Goal: Transaction & Acquisition: Subscribe to service/newsletter

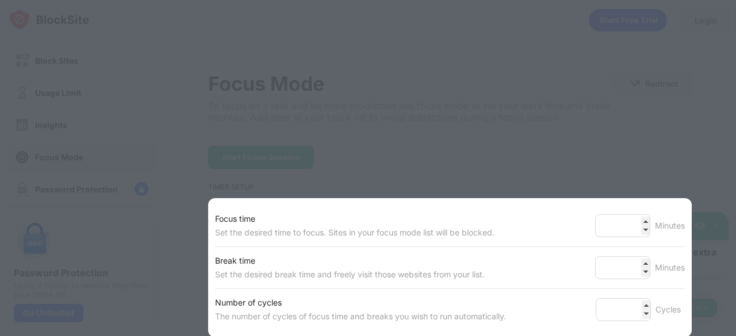
click at [560, 97] on div at bounding box center [368, 168] width 736 height 336
click at [373, 81] on div at bounding box center [368, 168] width 736 height 336
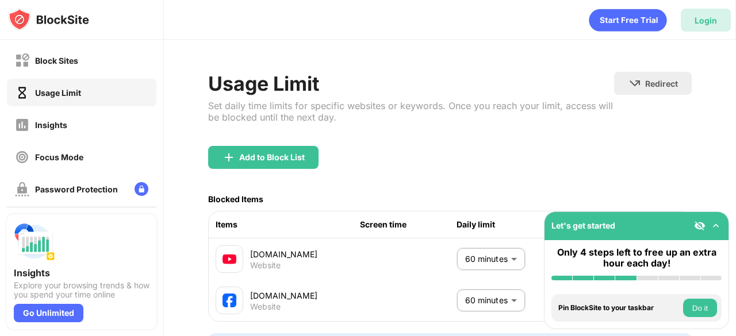
click at [706, 17] on div "Login" at bounding box center [705, 21] width 22 height 10
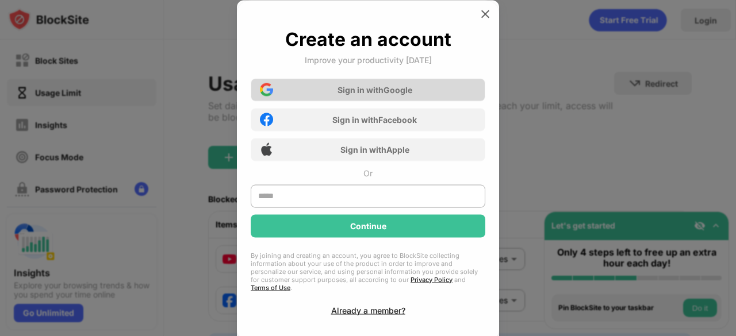
click at [417, 91] on div "Sign in with Google" at bounding box center [368, 89] width 235 height 23
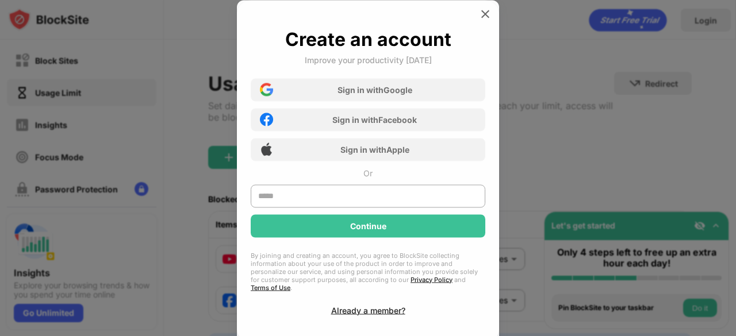
click at [576, 133] on div at bounding box center [368, 168] width 736 height 336
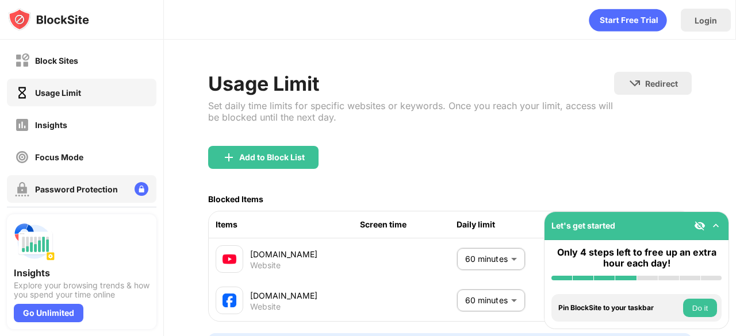
click at [92, 192] on div "Password Protection" at bounding box center [76, 190] width 83 height 10
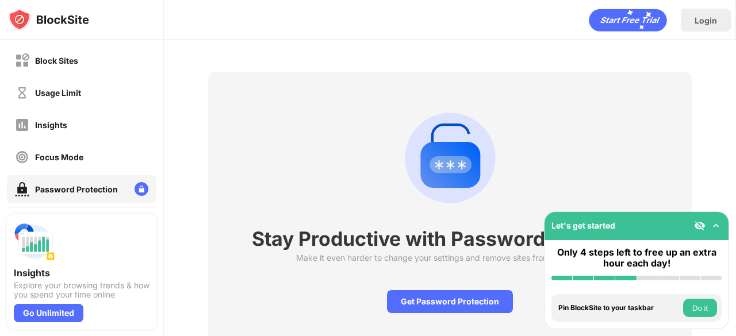
click at [715, 225] on img at bounding box center [715, 225] width 11 height 11
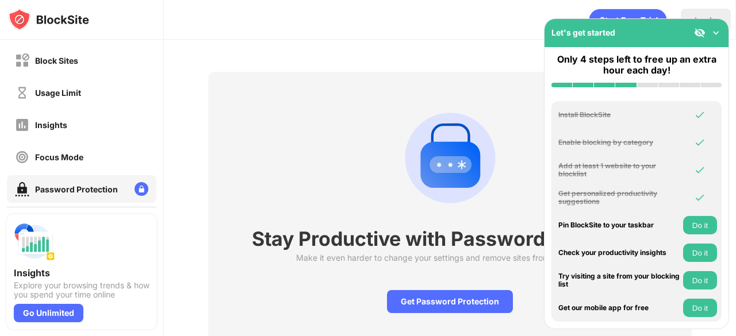
click at [720, 30] on img at bounding box center [715, 32] width 11 height 11
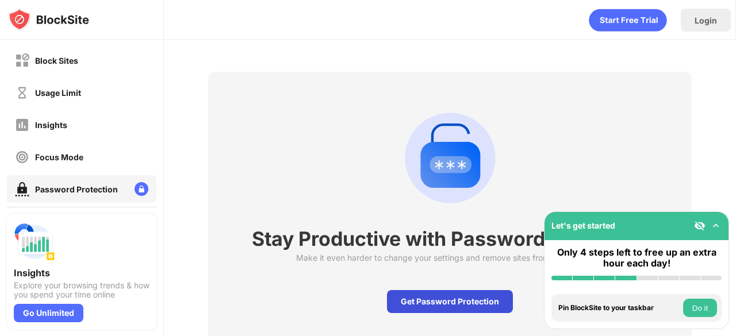
click at [444, 295] on div "Get Password Protection" at bounding box center [450, 301] width 126 height 23
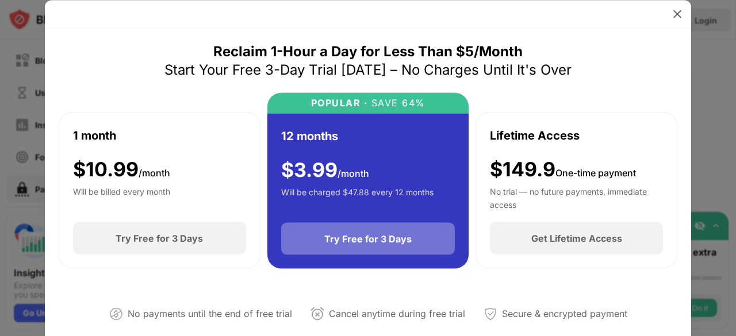
click at [391, 236] on div "Try Free for 3 Days" at bounding box center [367, 238] width 87 height 11
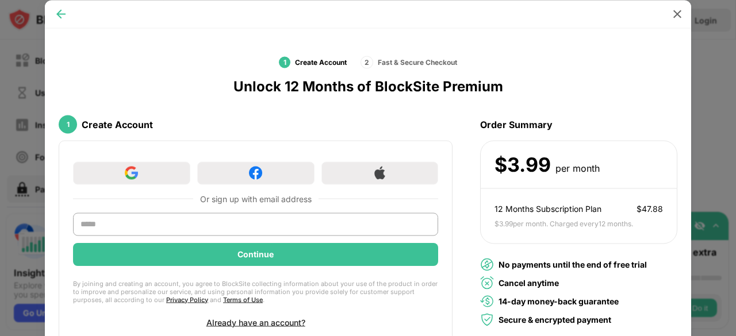
click at [59, 11] on img at bounding box center [60, 13] width 11 height 11
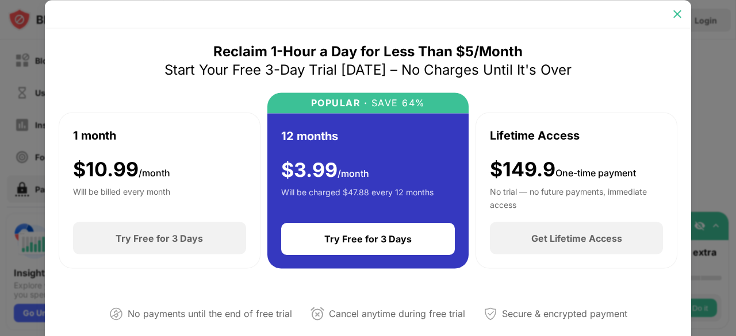
click at [675, 14] on img at bounding box center [676, 13] width 11 height 11
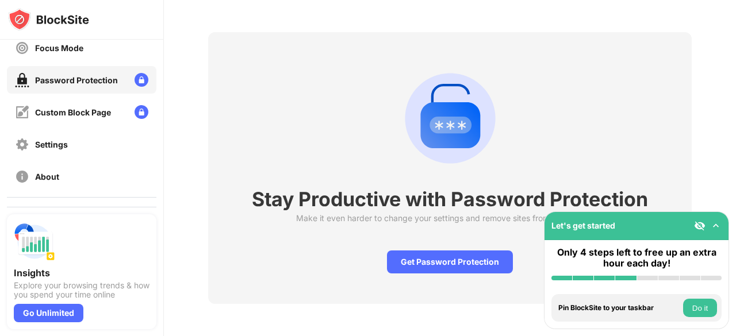
scroll to position [119, 0]
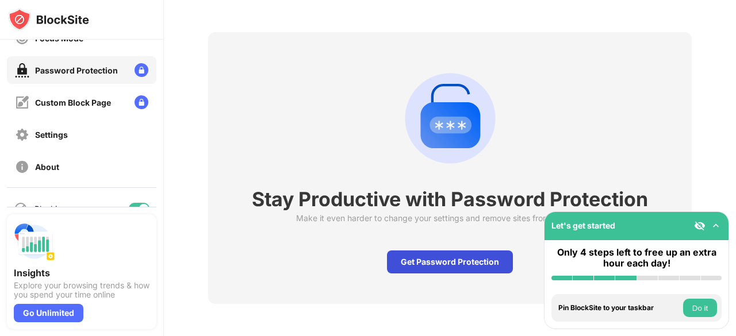
click at [420, 258] on div "Get Password Protection" at bounding box center [450, 262] width 126 height 23
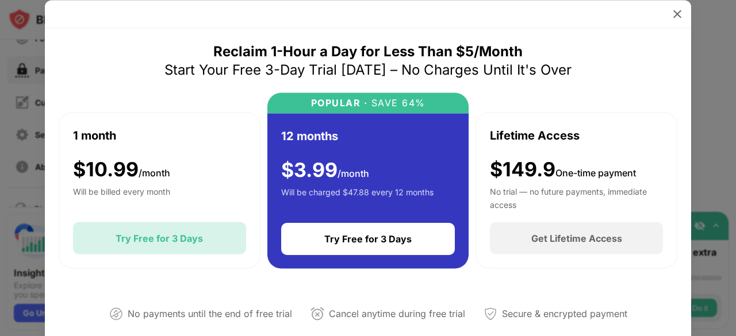
click at [186, 241] on div "Try Free for 3 Days" at bounding box center [159, 238] width 87 height 11
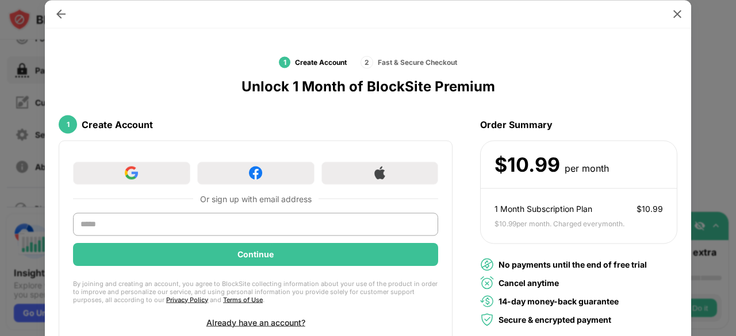
scroll to position [13, 0]
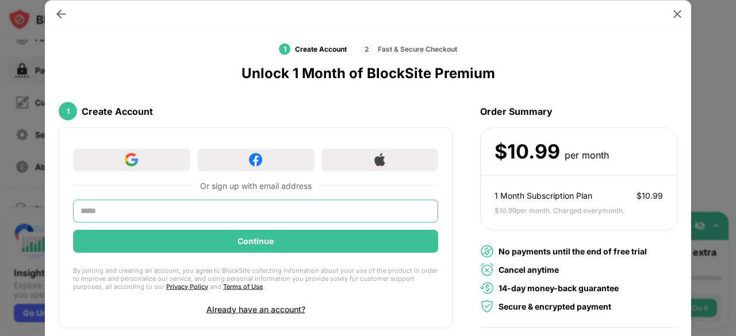
click at [200, 216] on input "text" at bounding box center [255, 210] width 365 height 23
type input "**********"
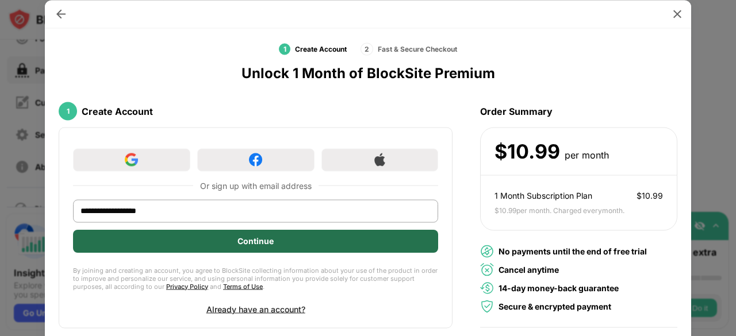
click at [252, 240] on div "Continue" at bounding box center [255, 240] width 36 height 9
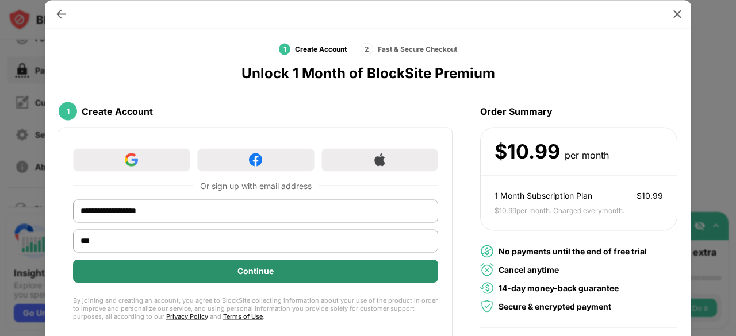
type input "***"
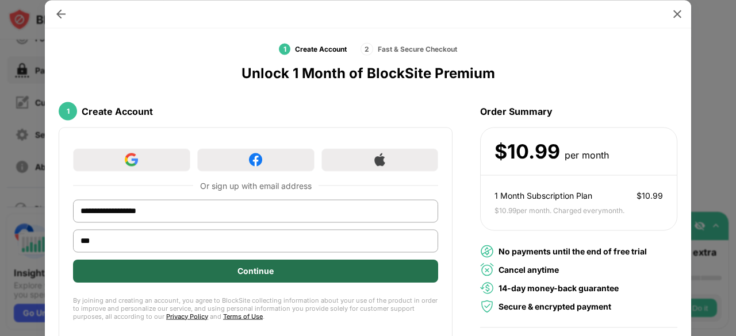
click at [256, 272] on div "Continue" at bounding box center [255, 270] width 36 height 9
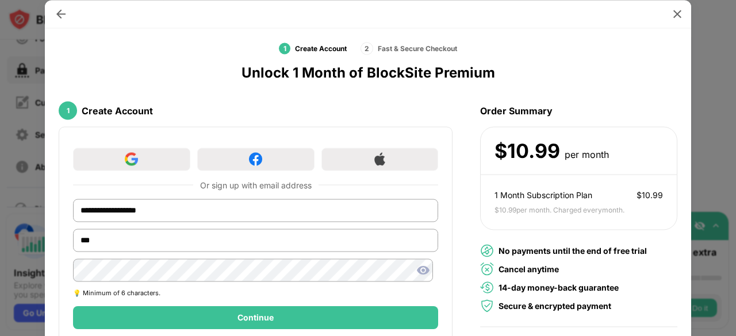
scroll to position [90, 0]
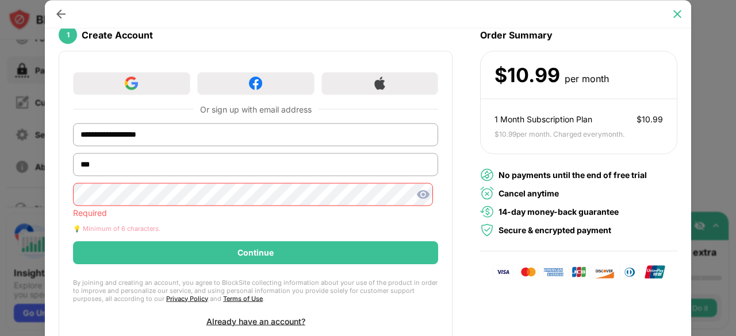
click at [674, 18] on img at bounding box center [676, 13] width 11 height 11
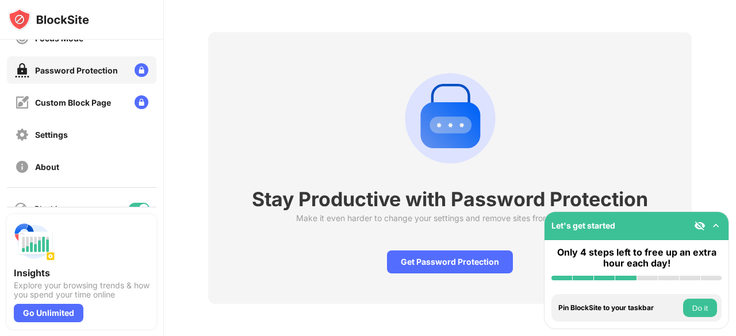
click at [715, 225] on img at bounding box center [715, 225] width 11 height 11
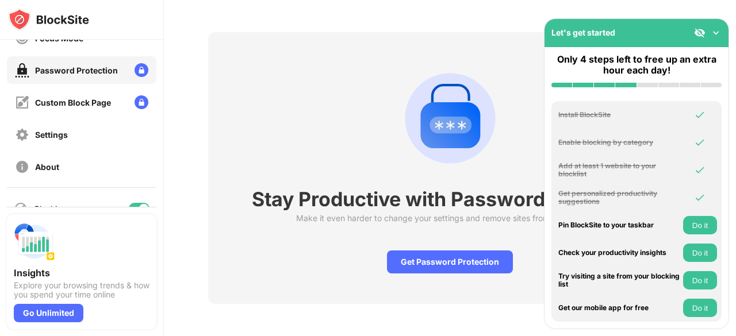
click at [720, 30] on img at bounding box center [715, 32] width 11 height 11
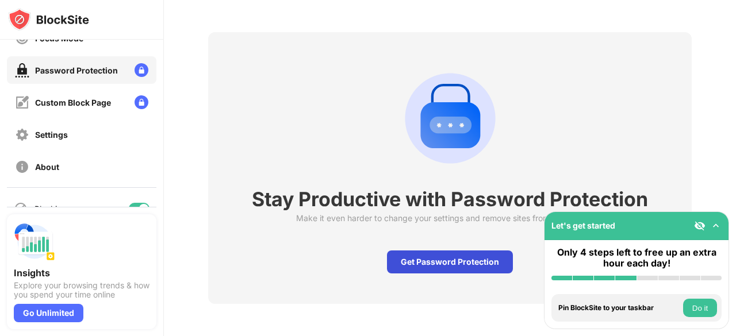
click at [458, 251] on div "Get Password Protection" at bounding box center [450, 262] width 126 height 23
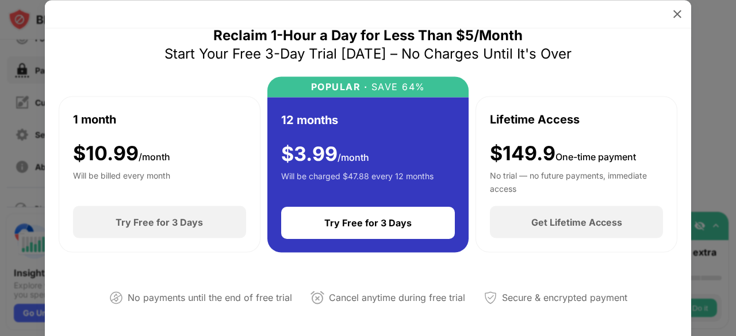
scroll to position [9, 0]
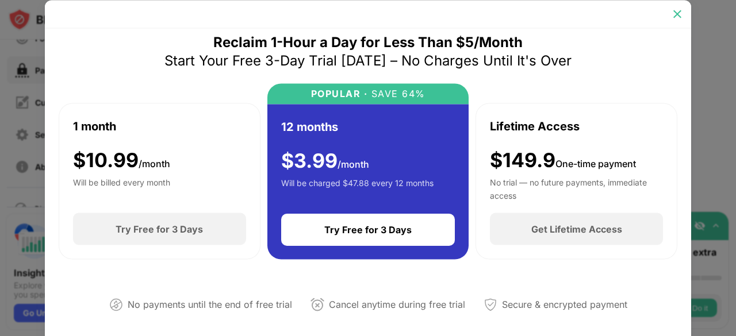
click at [674, 14] on img at bounding box center [676, 13] width 11 height 11
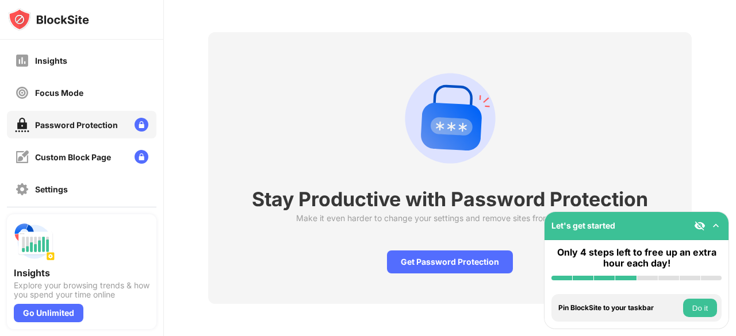
scroll to position [58, 0]
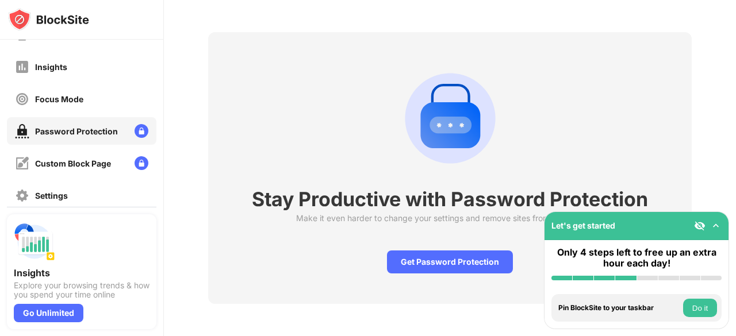
click at [100, 128] on div "Password Protection" at bounding box center [76, 131] width 83 height 10
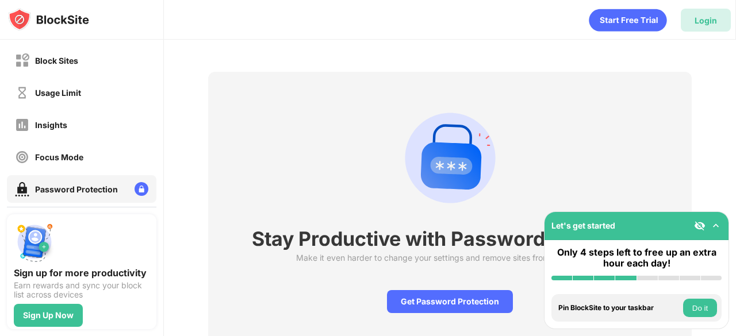
click at [709, 29] on div "Login" at bounding box center [706, 20] width 50 height 23
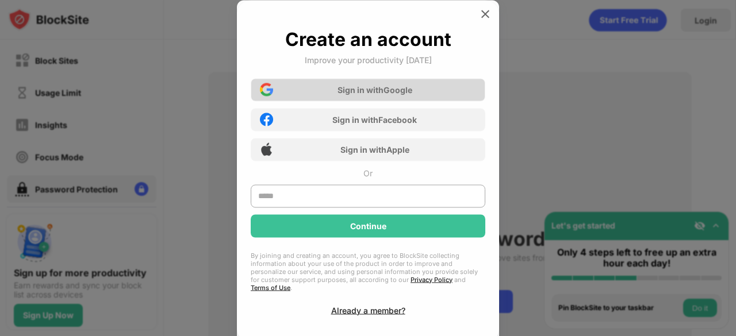
click at [392, 87] on div "Sign in with Google" at bounding box center [374, 90] width 75 height 10
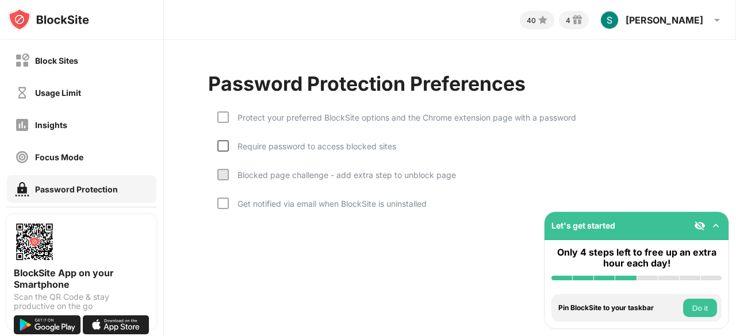
click at [226, 150] on div at bounding box center [222, 145] width 11 height 11
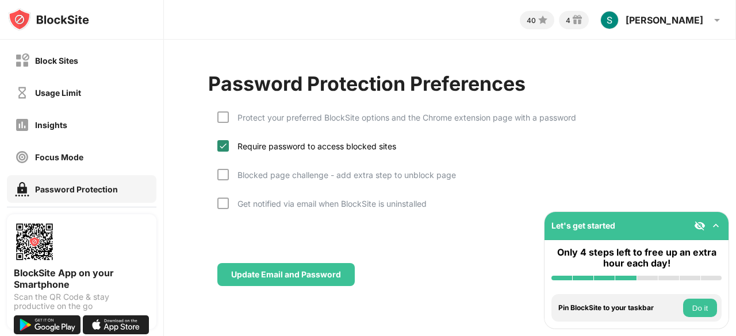
click at [226, 150] on div at bounding box center [222, 145] width 11 height 11
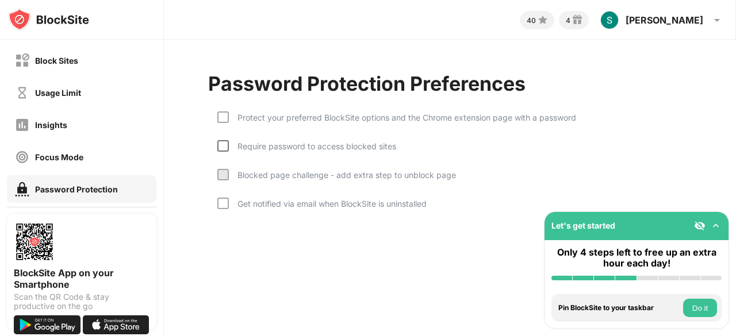
click at [226, 150] on div at bounding box center [222, 145] width 11 height 11
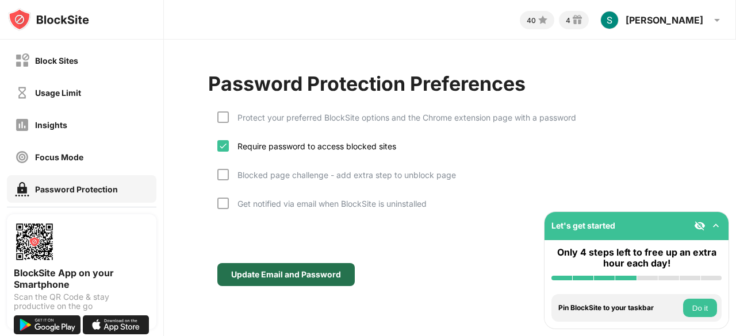
click at [289, 275] on div "Update Email and Password" at bounding box center [286, 274] width 110 height 9
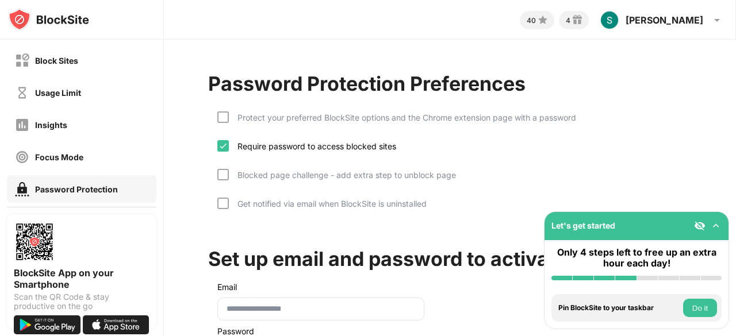
click at [716, 227] on img at bounding box center [715, 225] width 11 height 11
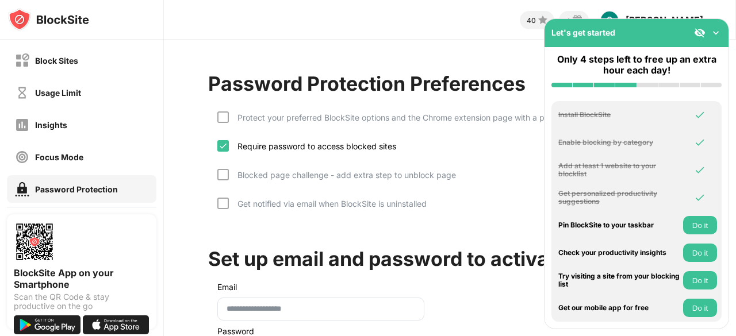
click at [720, 26] on div "Let's get started" at bounding box center [636, 33] width 184 height 28
click at [717, 30] on img at bounding box center [715, 32] width 11 height 11
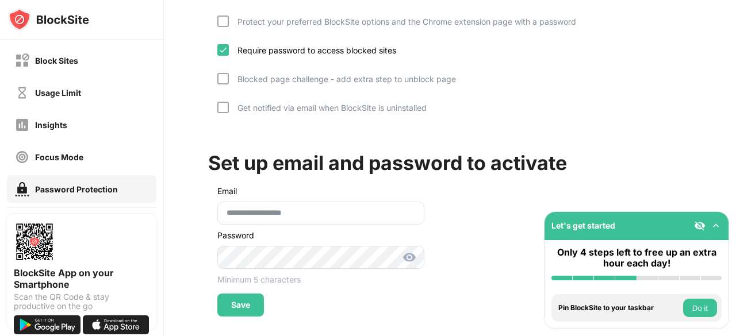
scroll to position [116, 0]
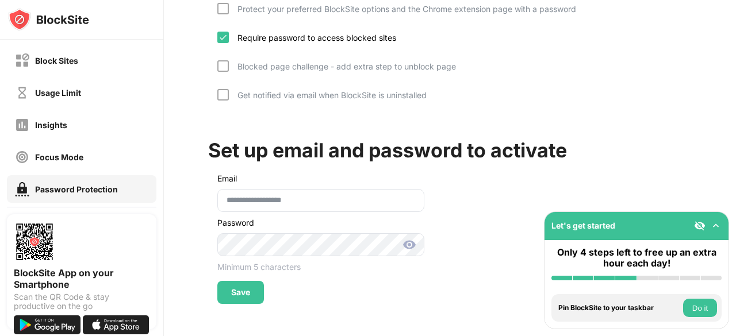
click at [402, 238] on img at bounding box center [409, 245] width 14 height 14
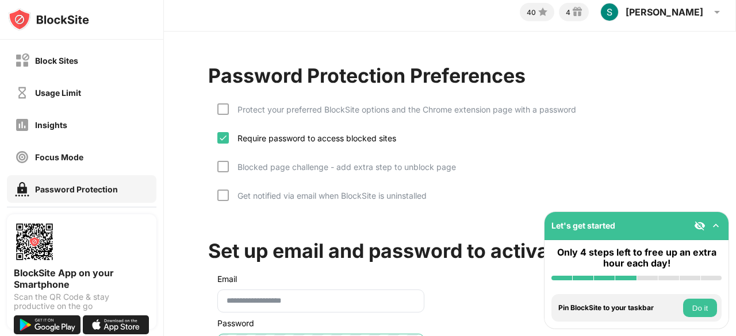
scroll to position [0, 0]
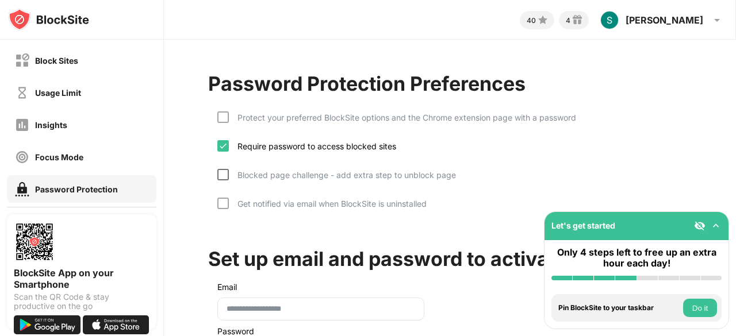
click at [221, 177] on div at bounding box center [222, 174] width 11 height 11
click at [221, 177] on img at bounding box center [222, 174] width 9 height 9
click at [224, 117] on div at bounding box center [222, 117] width 11 height 11
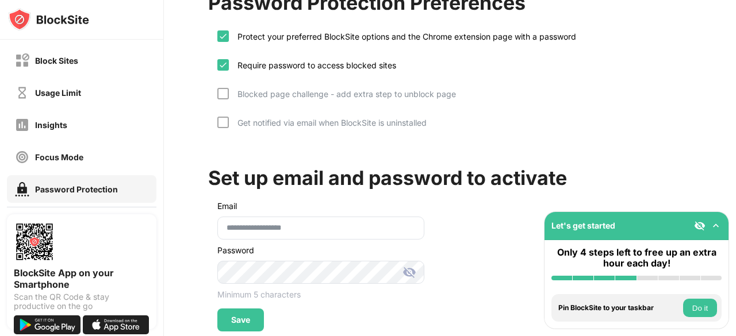
scroll to position [116, 0]
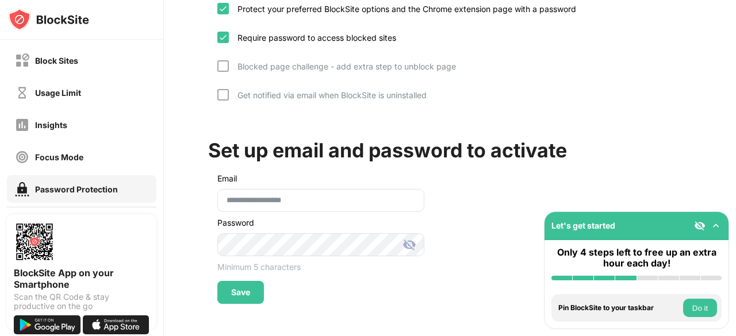
click at [216, 59] on div "Protect your preferred BlockSite options and the Chrome extension page with a p…" at bounding box center [449, 54] width 483 height 126
click at [221, 60] on div at bounding box center [222, 65] width 11 height 11
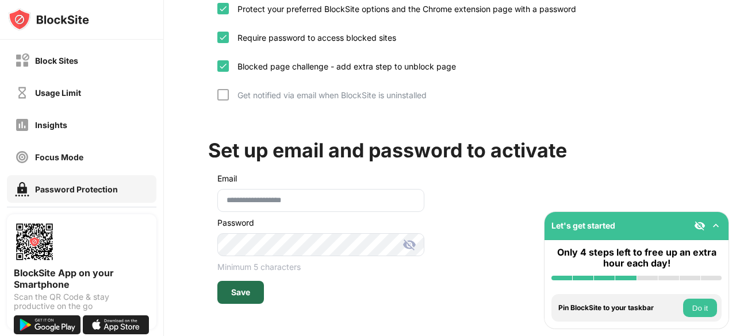
click at [240, 288] on div "Save" at bounding box center [240, 292] width 19 height 9
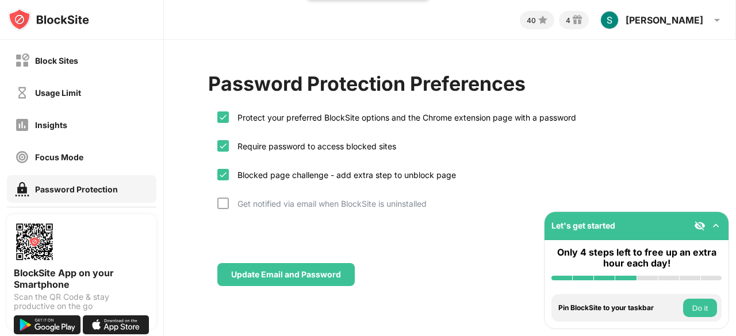
scroll to position [0, 0]
click at [448, 241] on div "Update Email and Password" at bounding box center [449, 257] width 483 height 60
click at [96, 197] on div "Password Protection" at bounding box center [81, 189] width 149 height 28
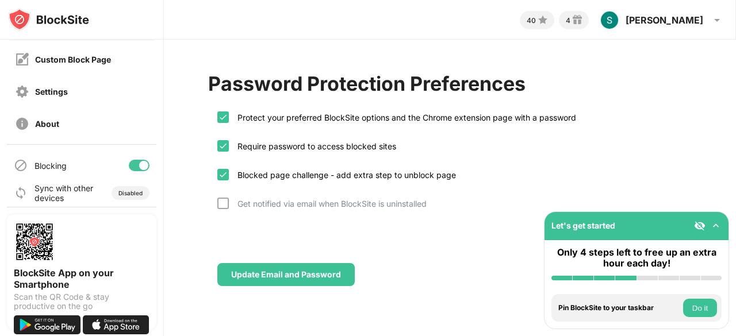
scroll to position [168, 0]
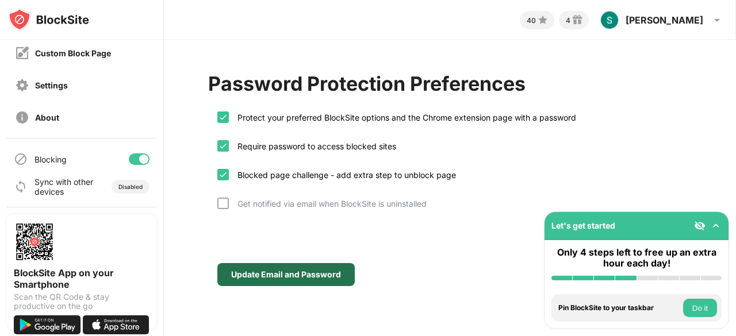
click at [273, 268] on div "Update Email and Password" at bounding box center [285, 274] width 137 height 23
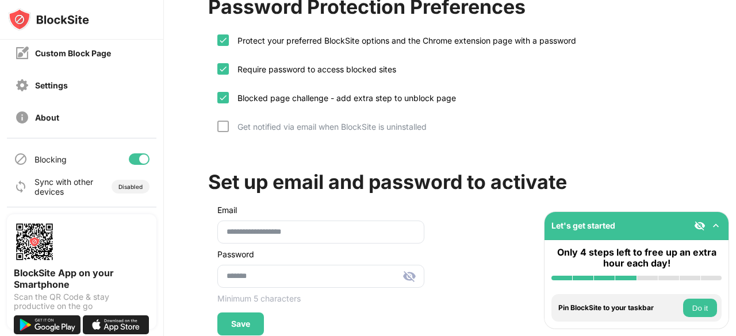
scroll to position [87, 0]
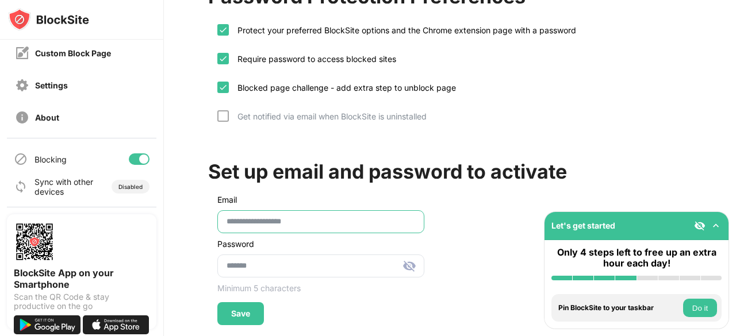
click at [273, 212] on input "**********" at bounding box center [320, 221] width 207 height 23
click at [408, 267] on img at bounding box center [409, 266] width 14 height 14
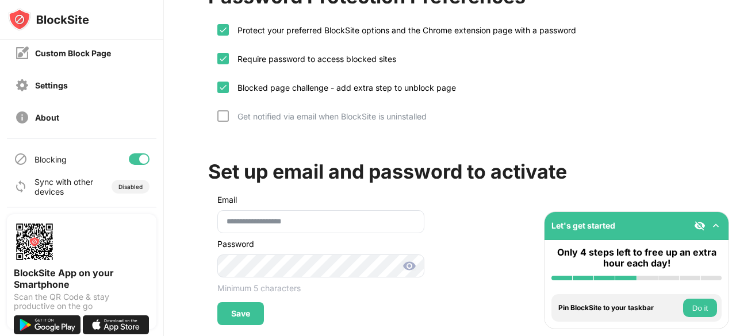
click at [406, 266] on img at bounding box center [409, 266] width 14 height 14
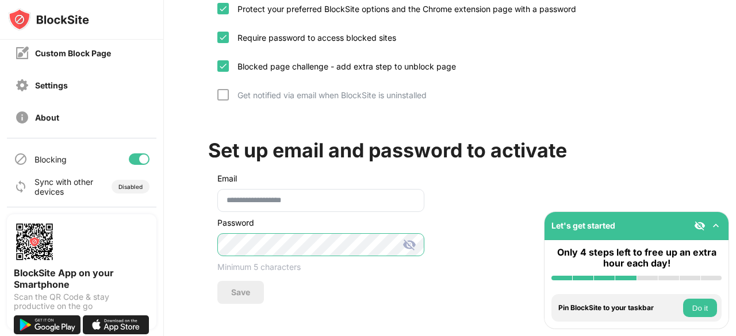
scroll to position [76, 0]
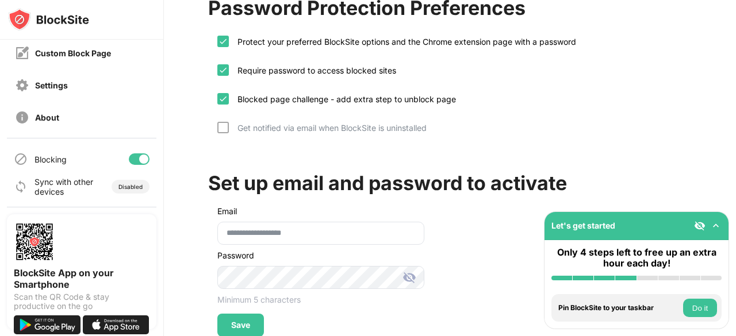
click at [413, 280] on img at bounding box center [409, 278] width 14 height 14
click at [238, 321] on div "Save" at bounding box center [240, 325] width 19 height 9
